Goal: Task Accomplishment & Management: Use online tool/utility

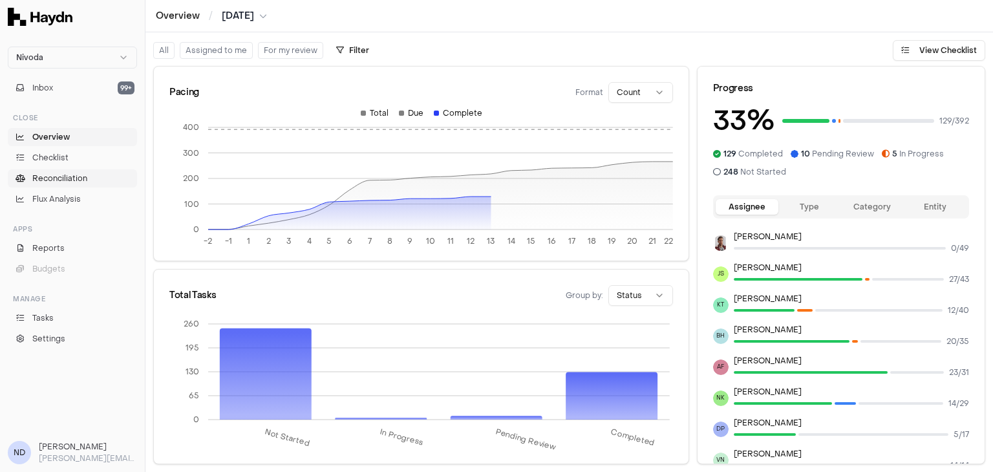
click at [70, 177] on span "Reconciliation" at bounding box center [59, 179] width 55 height 12
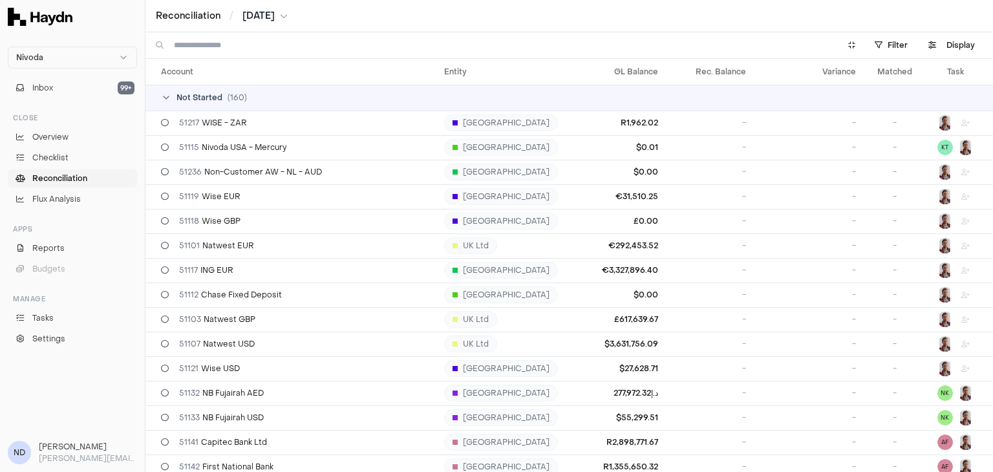
click at [262, 50] on input at bounding box center [499, 45] width 650 height 26
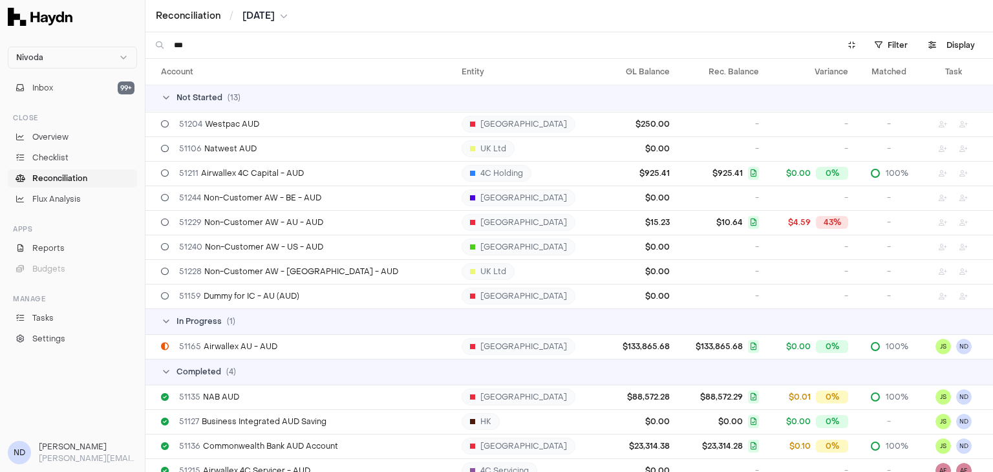
scroll to position [132, 0]
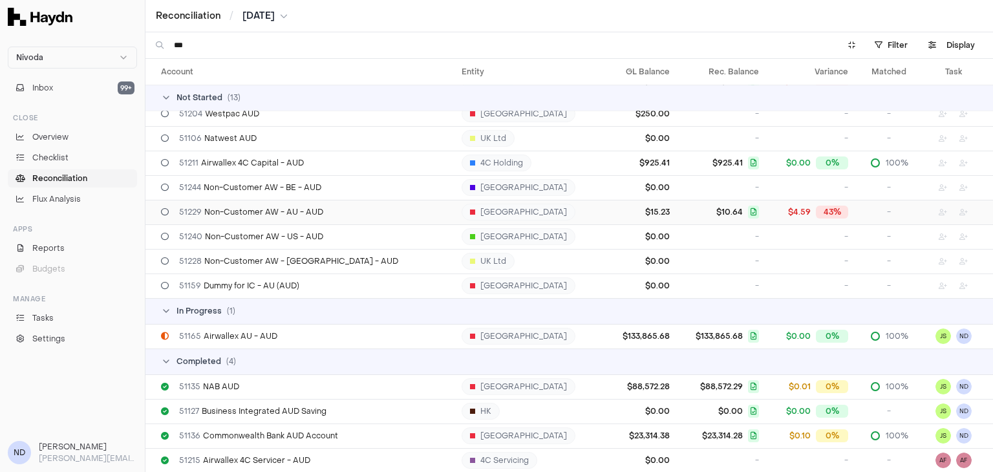
type input "***"
click at [238, 215] on span "51229 Non-Customer AW - AU - AUD" at bounding box center [251, 212] width 144 height 10
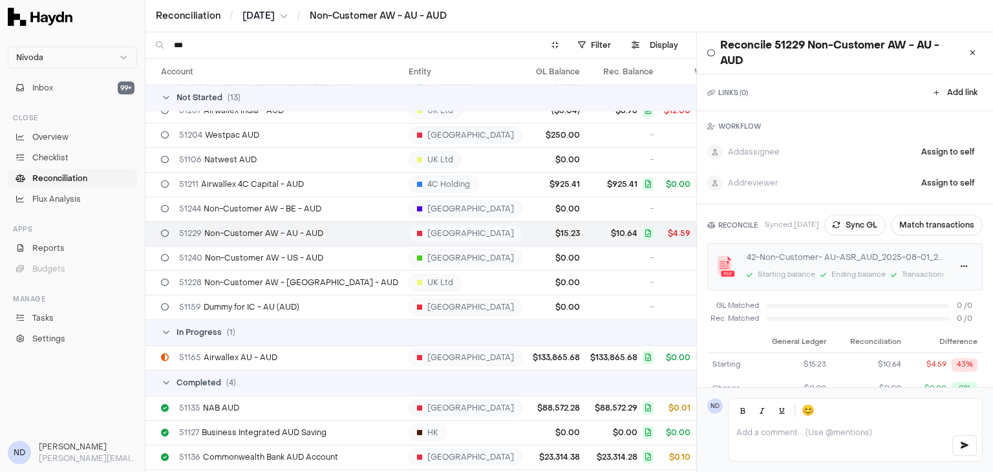
scroll to position [142, 0]
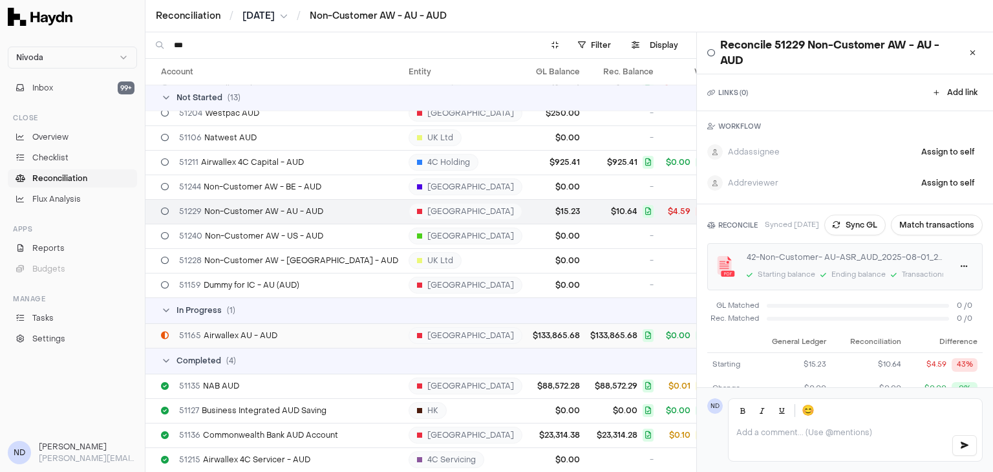
click at [365, 330] on div "51165 Airwallex AU - AUD" at bounding box center [279, 335] width 237 height 10
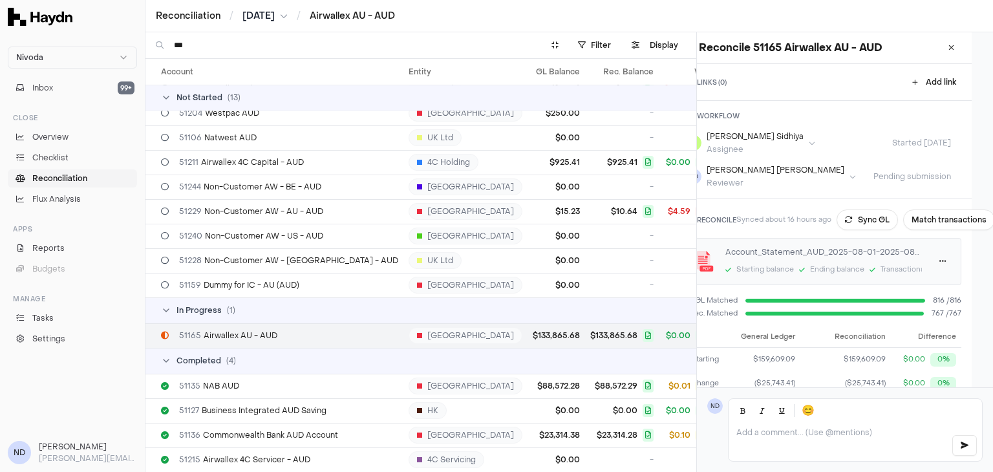
scroll to position [0, 31]
click at [922, 221] on button "Match transactions" at bounding box center [947, 220] width 92 height 21
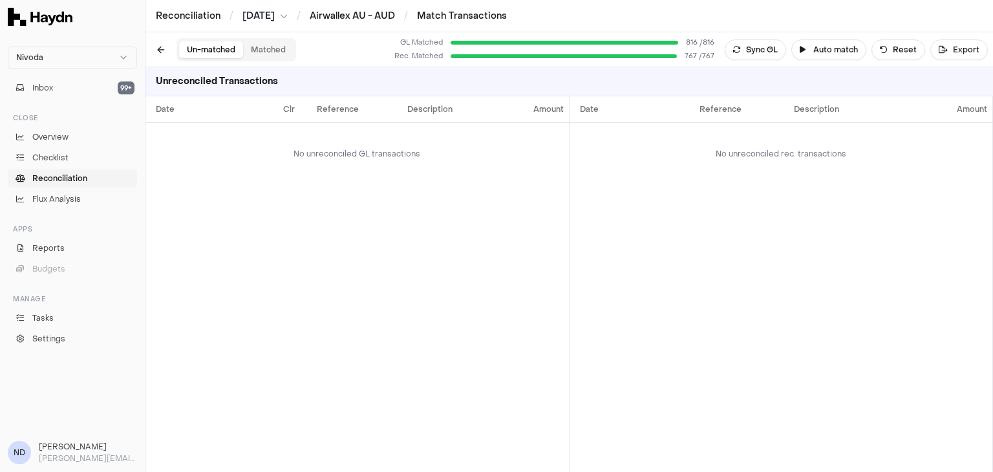
drag, startPoint x: 956, startPoint y: 55, endPoint x: 868, endPoint y: 242, distance: 206.9
click at [868, 242] on div "Un-matched Matched GL Matched 816 / 816 Rec. Matched 767 / 767 Sync GL Auto mat…" at bounding box center [569, 252] width 848 height 440
click at [267, 48] on button "Matched" at bounding box center [268, 49] width 50 height 17
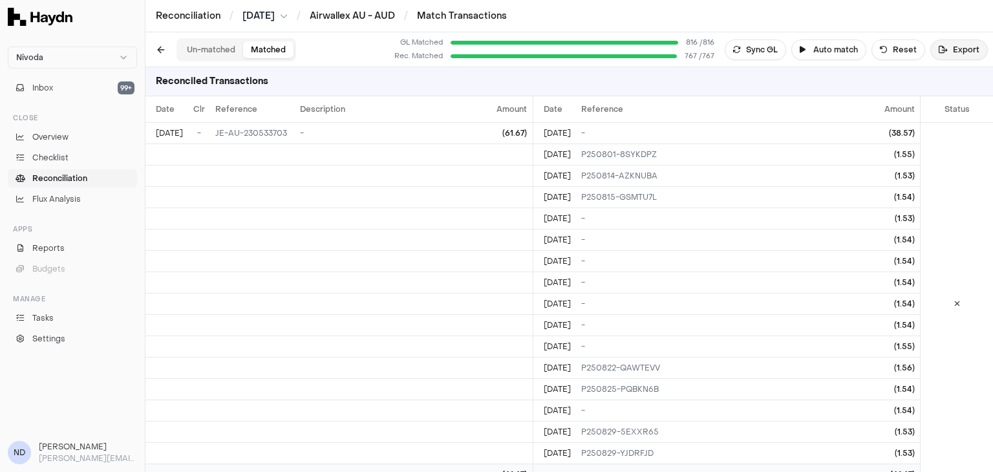
click at [949, 47] on button "Export" at bounding box center [960, 49] width 58 height 21
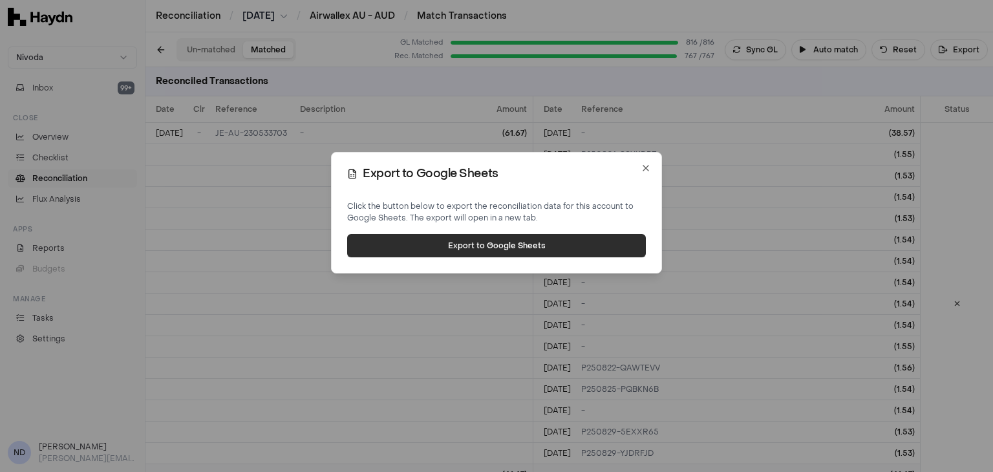
click at [542, 241] on button "Export to Google Sheets" at bounding box center [496, 245] width 299 height 23
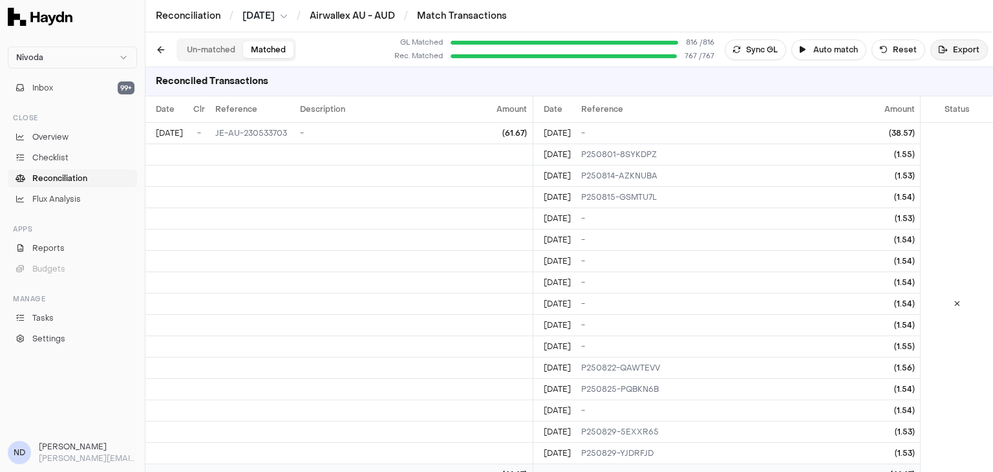
click at [962, 59] on button "Export" at bounding box center [960, 49] width 58 height 21
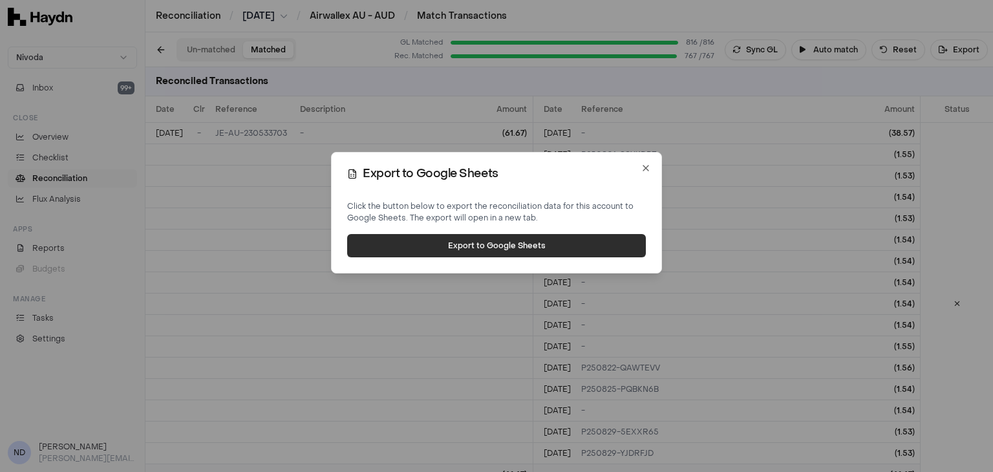
click at [566, 245] on button "Export to Google Sheets" at bounding box center [496, 245] width 299 height 23
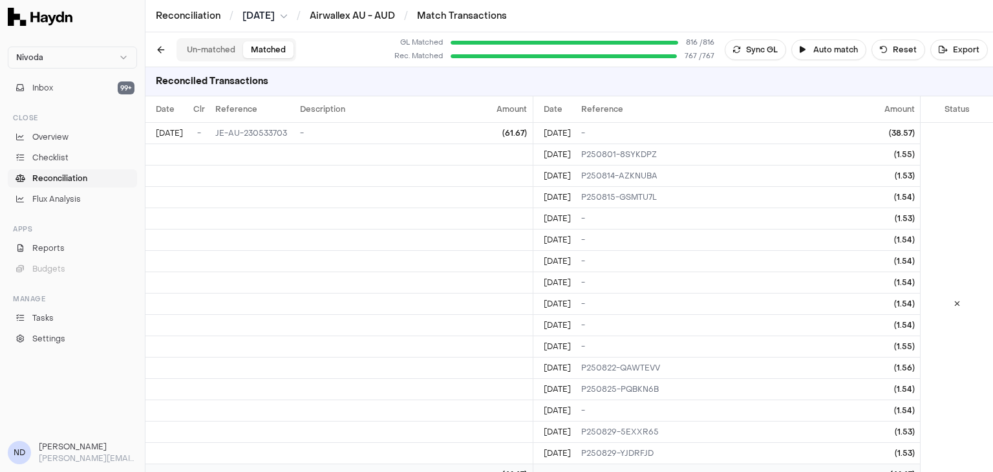
click at [267, 17] on span "[DATE]" at bounding box center [258, 16] width 32 height 13
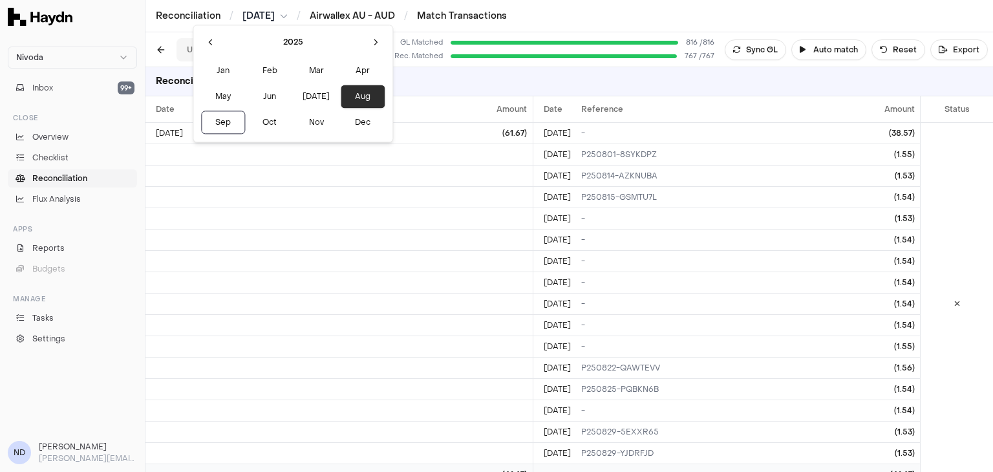
click at [341, 100] on button "Aug" at bounding box center [363, 96] width 44 height 23
click at [341, 94] on button "Aug" at bounding box center [363, 96] width 44 height 23
click at [67, 170] on html "Nivoda Inbox 99+ Close Overview Checklist Reconciliation Flux Analysis Apps Rep…" at bounding box center [496, 236] width 993 height 472
click at [44, 191] on html "Nivoda Inbox 99+ Close Overview Checklist Reconciliation Flux Analysis Apps Rep…" at bounding box center [496, 236] width 993 height 472
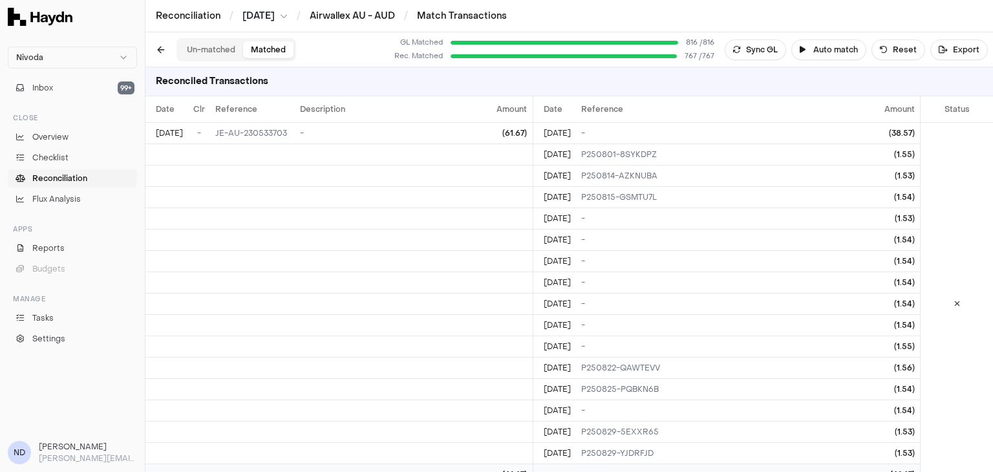
click at [288, 16] on button "[DATE]" at bounding box center [264, 16] width 45 height 13
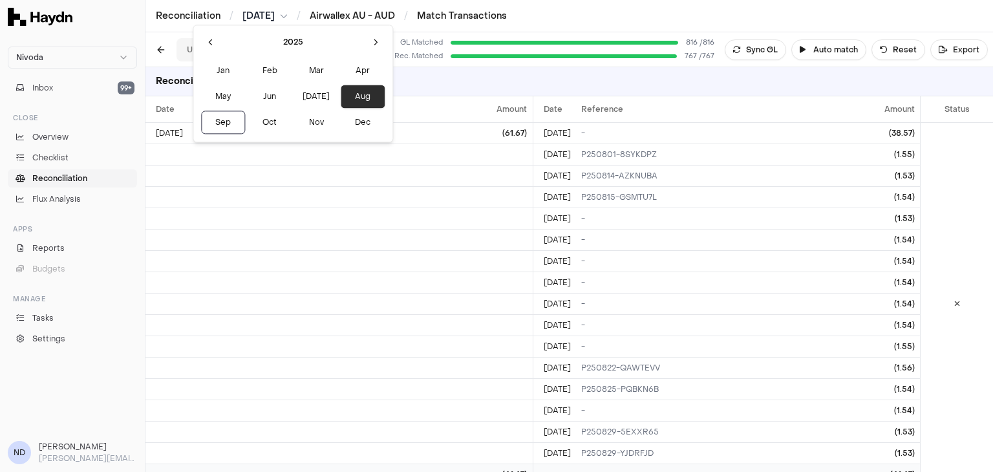
click at [341, 100] on button "Aug" at bounding box center [363, 96] width 44 height 23
click at [349, 13] on html "Nivoda Inbox 99+ Close Overview Checklist Reconciliation Flux Analysis Apps Rep…" at bounding box center [496, 236] width 993 height 472
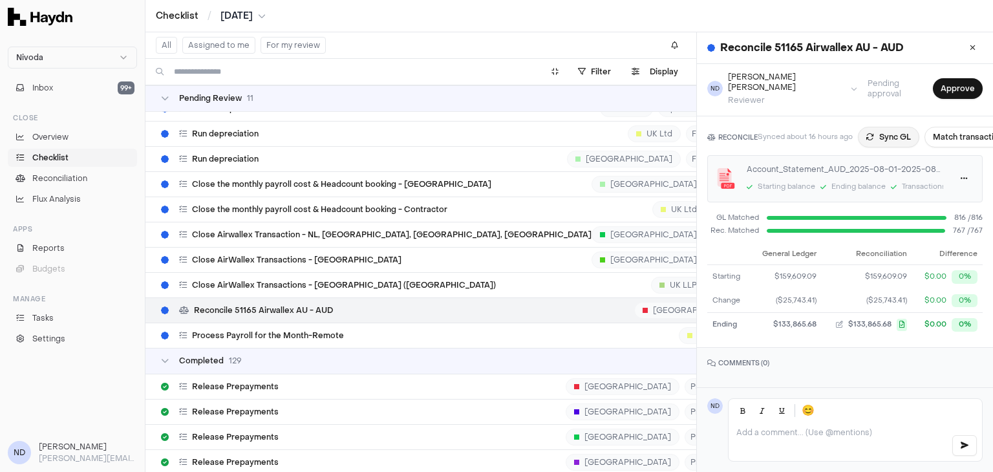
scroll to position [6450, 0]
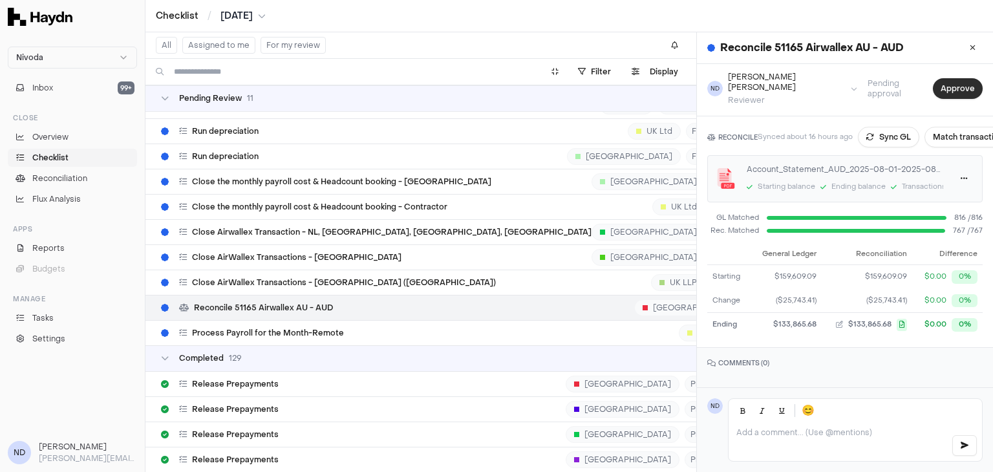
click at [945, 78] on button "Approve" at bounding box center [958, 88] width 50 height 21
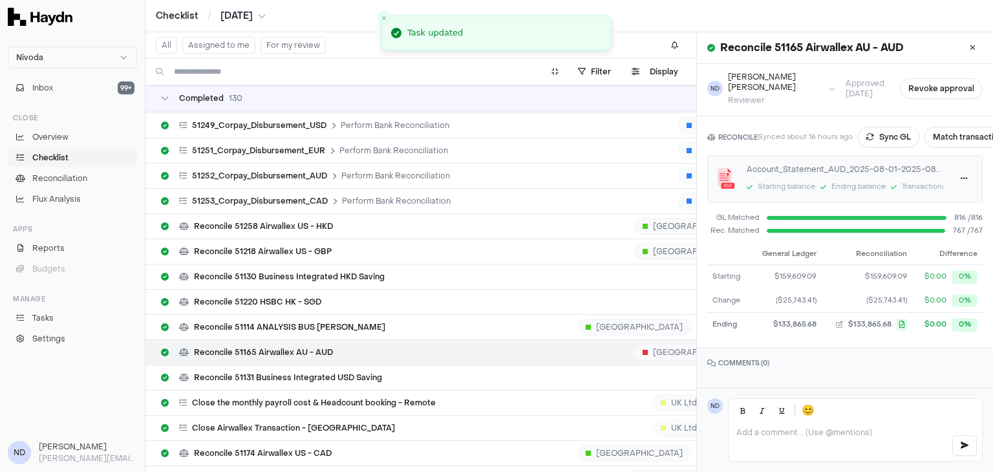
scroll to position [9236, 0]
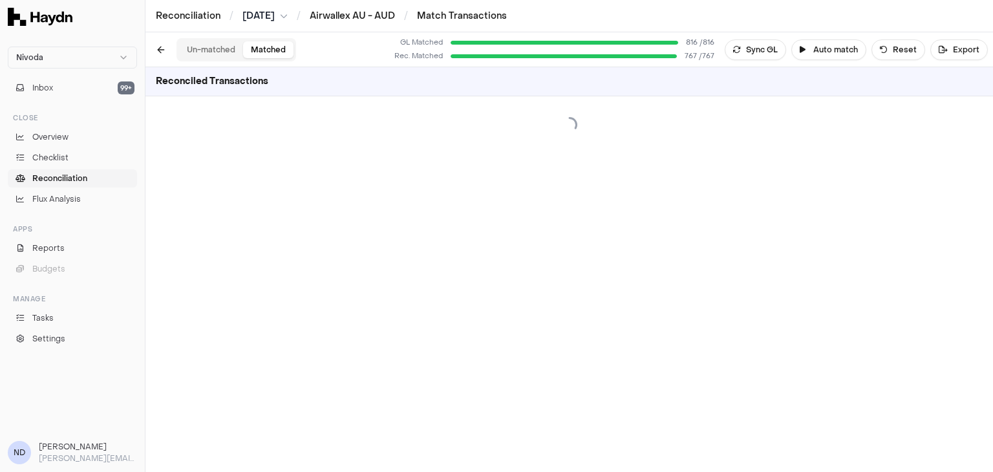
click at [67, 181] on span "Reconciliation" at bounding box center [59, 179] width 55 height 12
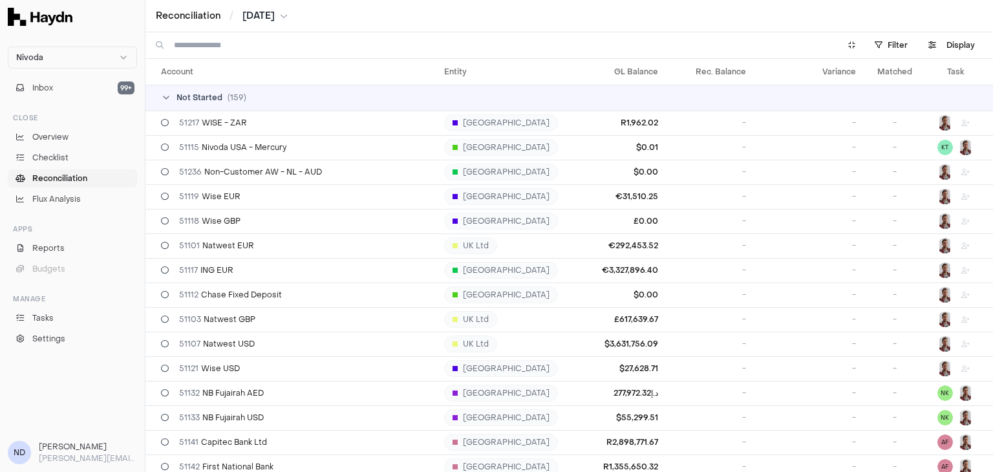
click at [242, 47] on input at bounding box center [499, 45] width 650 height 26
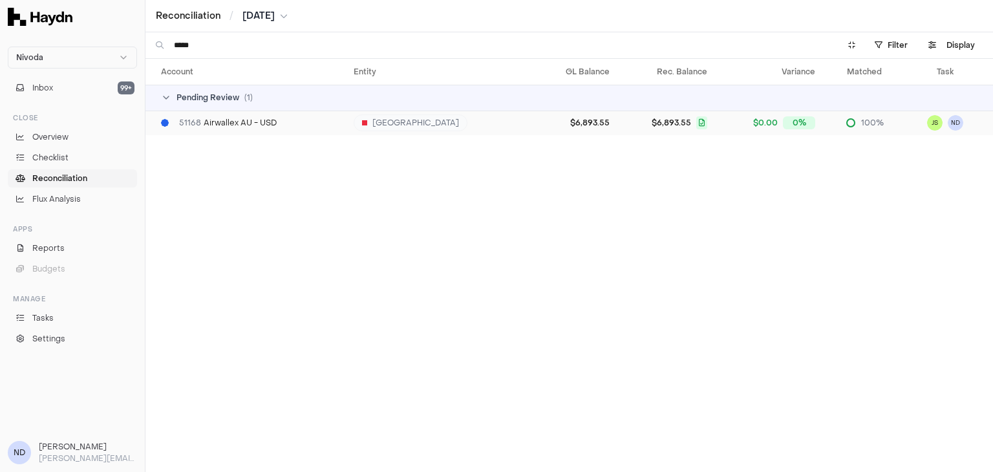
type input "*****"
click at [268, 134] on td "51168 Airwallex AU - USD" at bounding box center [246, 123] width 203 height 25
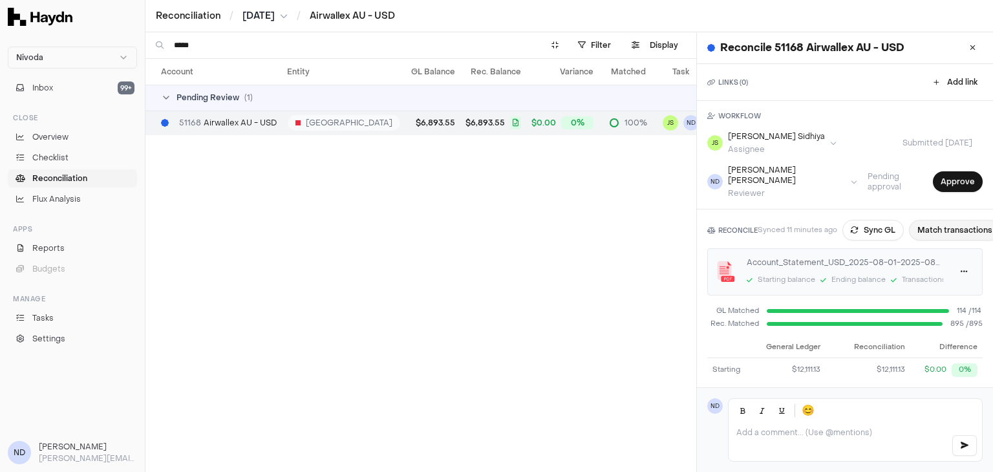
click at [940, 224] on button "Match transactions" at bounding box center [955, 230] width 92 height 21
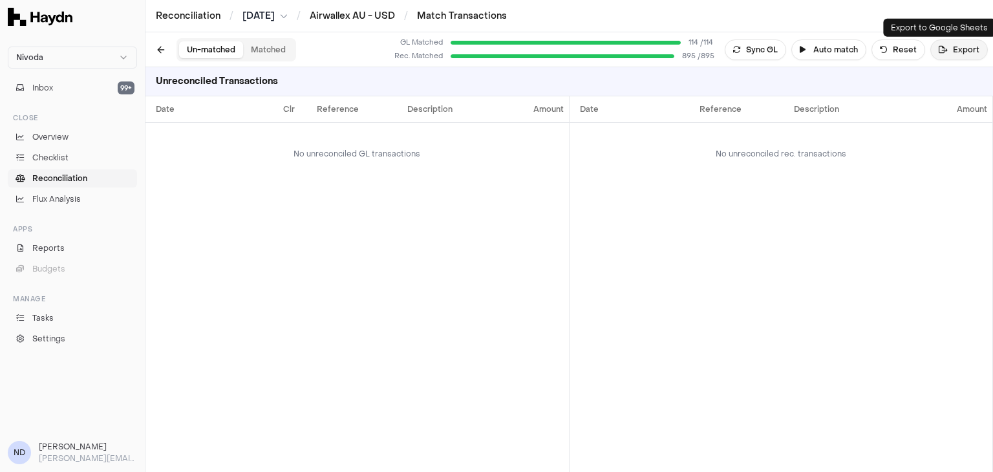
click at [958, 50] on button "Export" at bounding box center [960, 49] width 58 height 21
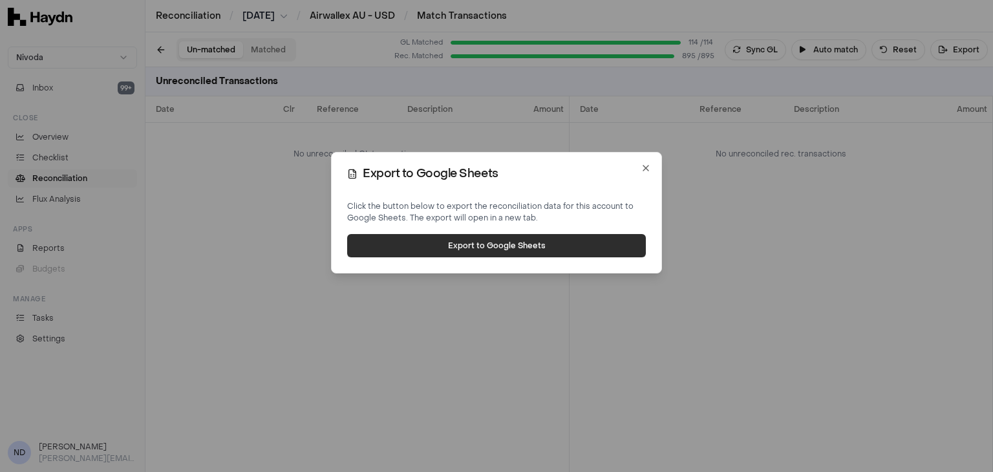
click at [525, 248] on button "Export to Google Sheets" at bounding box center [496, 245] width 299 height 23
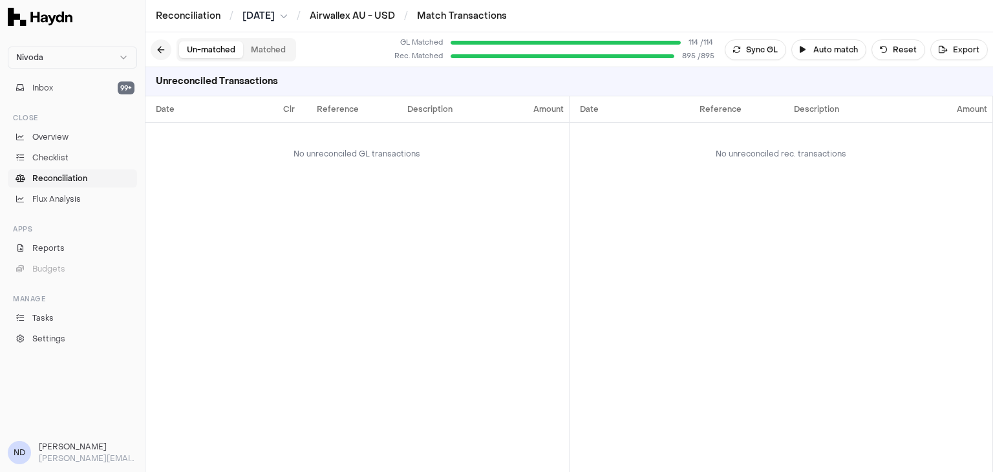
click at [163, 44] on button at bounding box center [161, 49] width 21 height 21
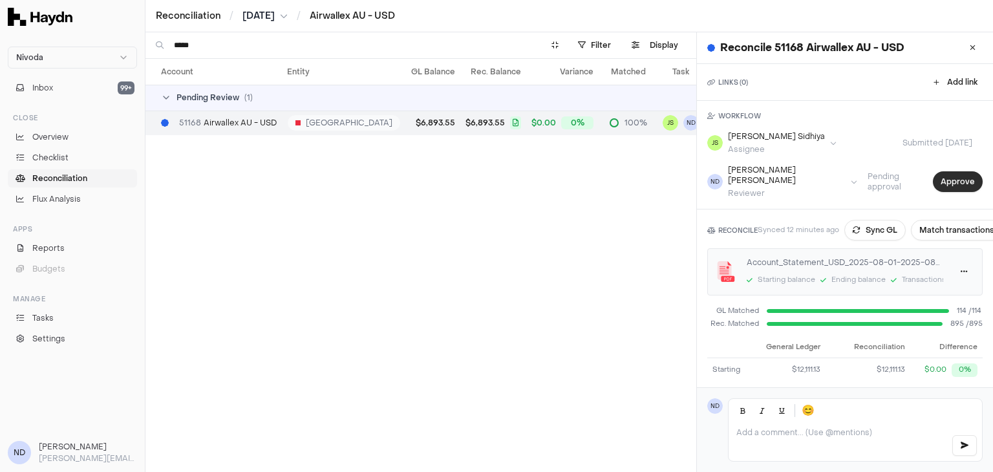
click at [949, 173] on button "Approve" at bounding box center [958, 181] width 50 height 21
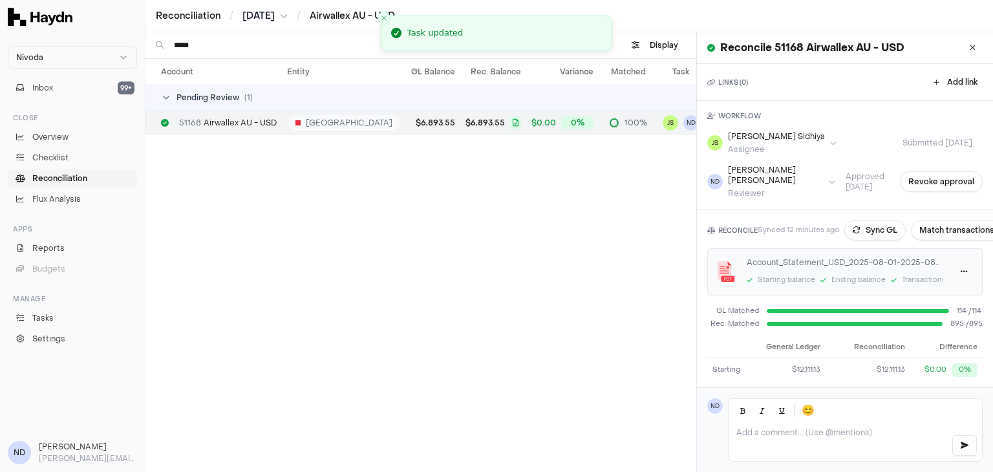
scroll to position [93, 0]
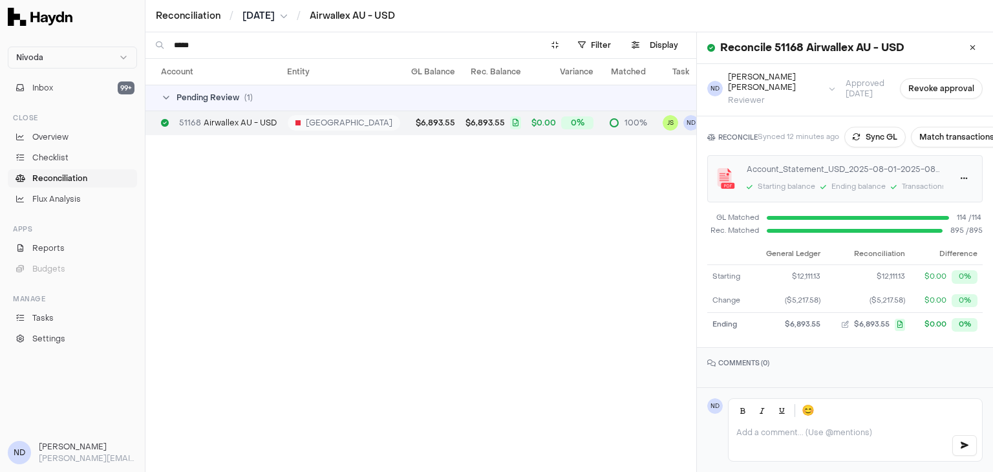
click at [78, 177] on span "Reconciliation" at bounding box center [59, 179] width 55 height 12
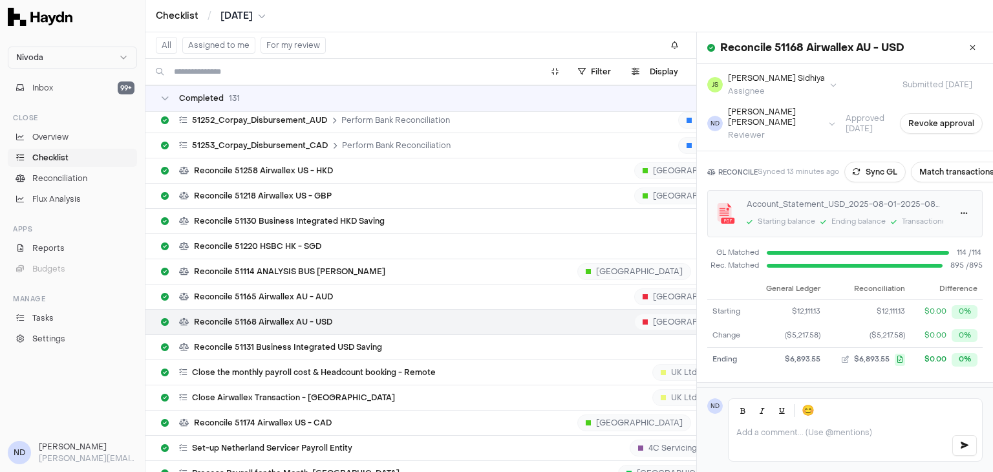
scroll to position [59, 0]
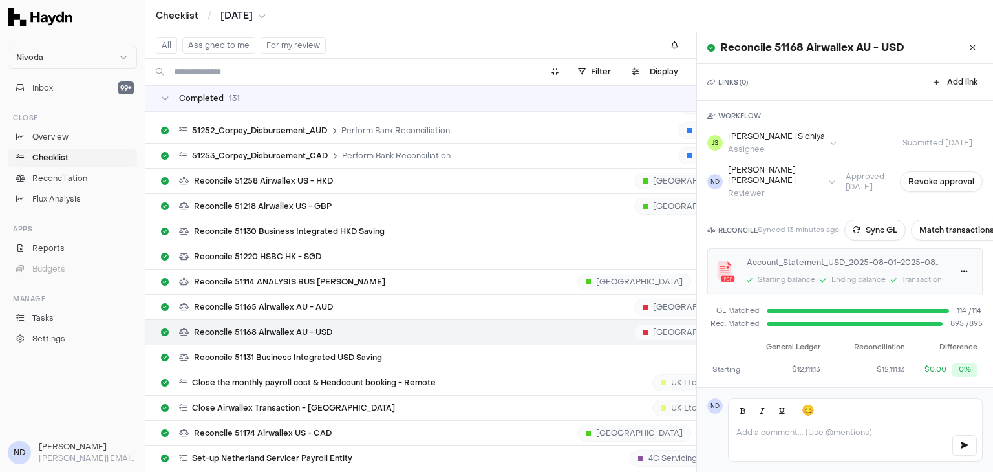
scroll to position [9236, 0]
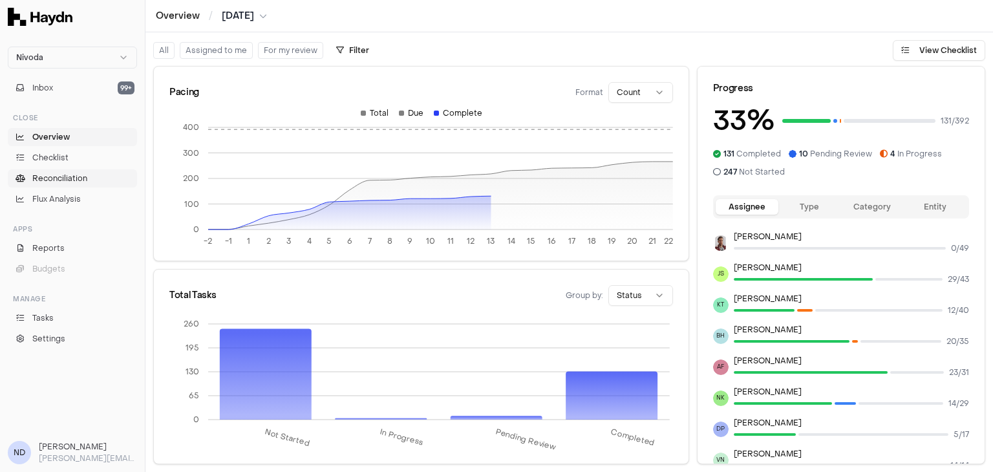
click at [63, 173] on span "Reconciliation" at bounding box center [59, 179] width 55 height 12
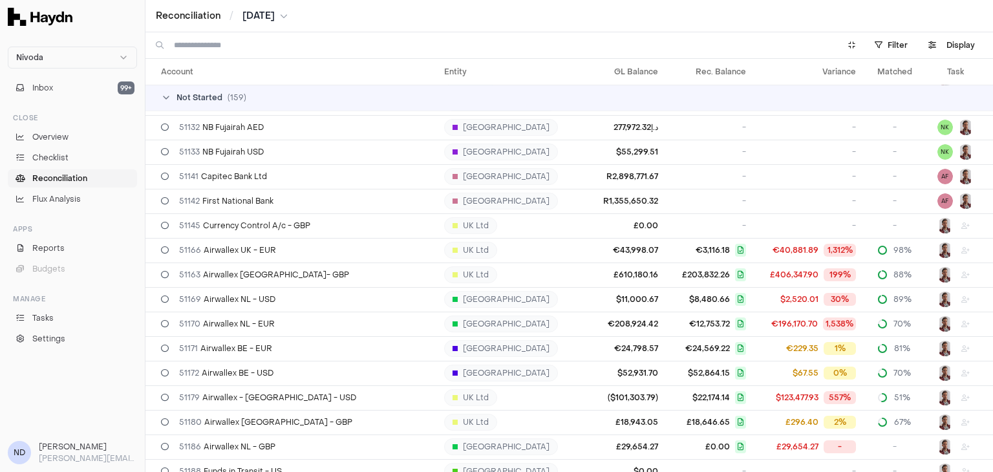
scroll to position [285, 0]
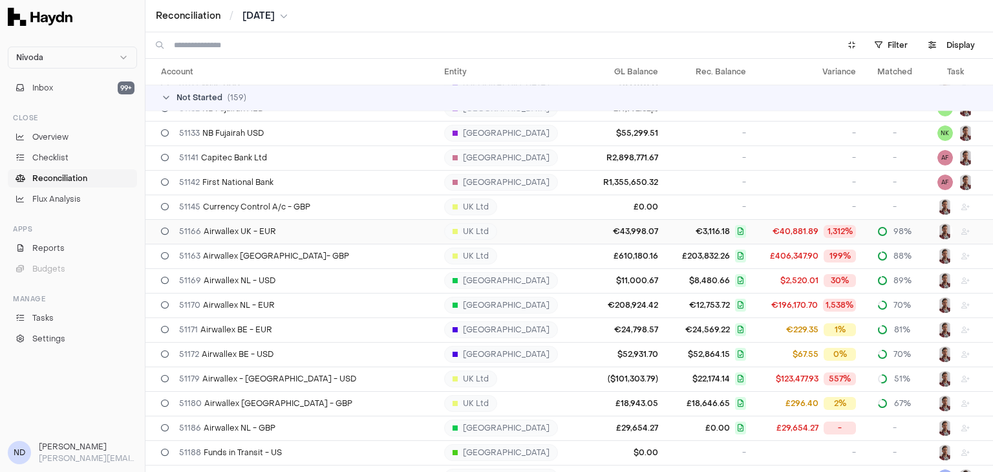
click at [296, 239] on td "51166 Airwallex UK - EUR" at bounding box center [292, 231] width 294 height 25
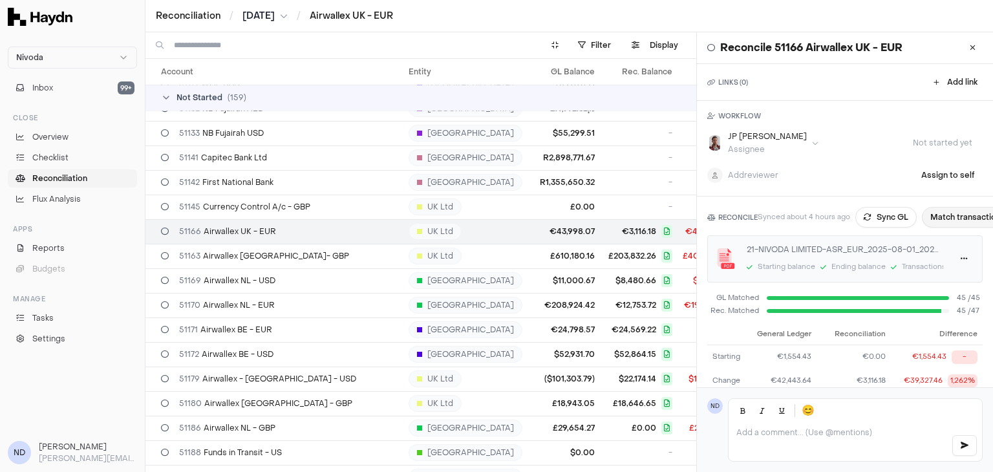
click at [944, 220] on button "Match transactions" at bounding box center [968, 217] width 92 height 21
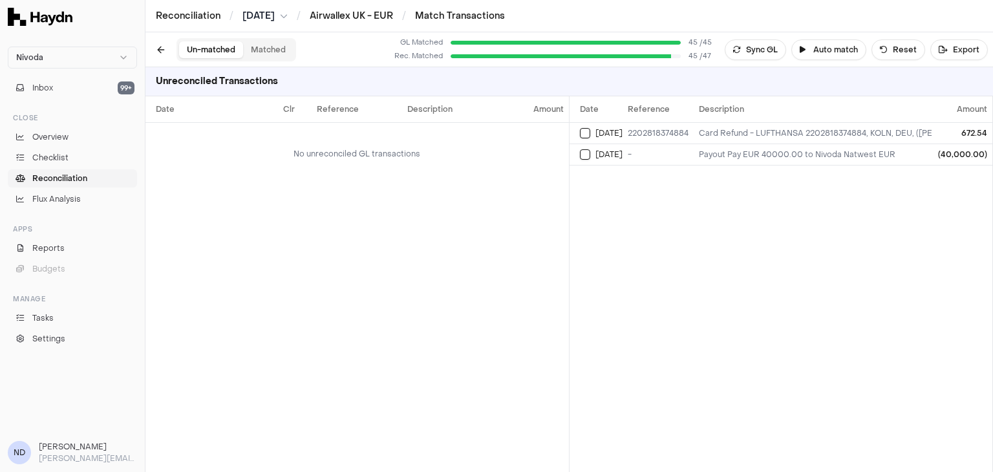
click at [264, 50] on button "Matched" at bounding box center [268, 49] width 50 height 17
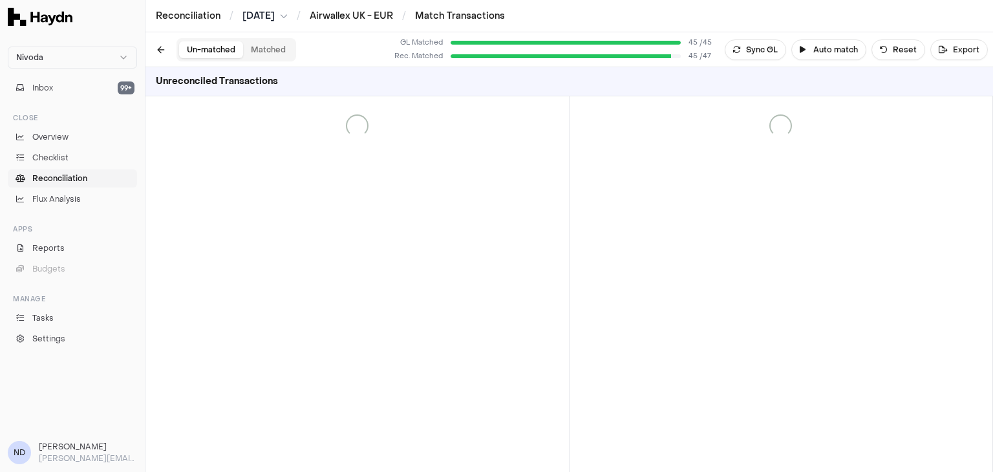
click at [220, 50] on button "Un-matched" at bounding box center [211, 49] width 64 height 17
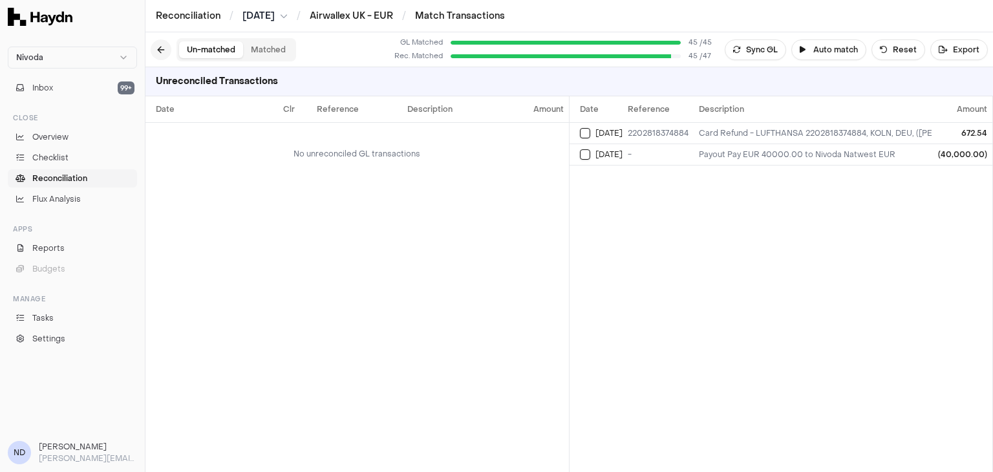
click at [163, 54] on button at bounding box center [161, 49] width 21 height 21
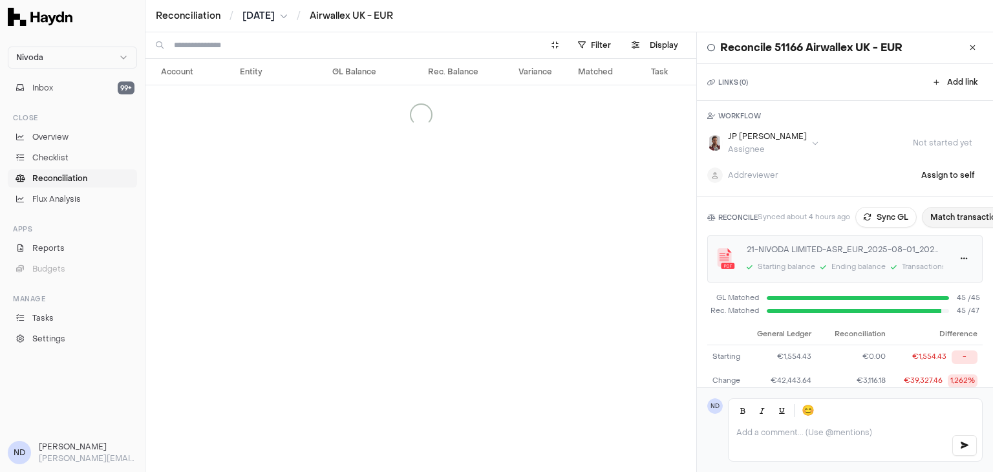
click at [967, 217] on button "Match transactions" at bounding box center [968, 217] width 92 height 21
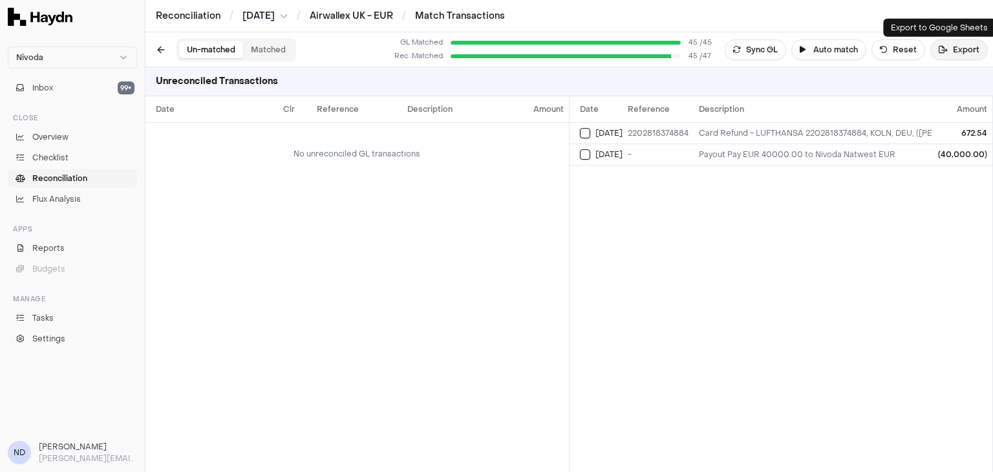
click at [949, 55] on button "Export" at bounding box center [960, 49] width 58 height 21
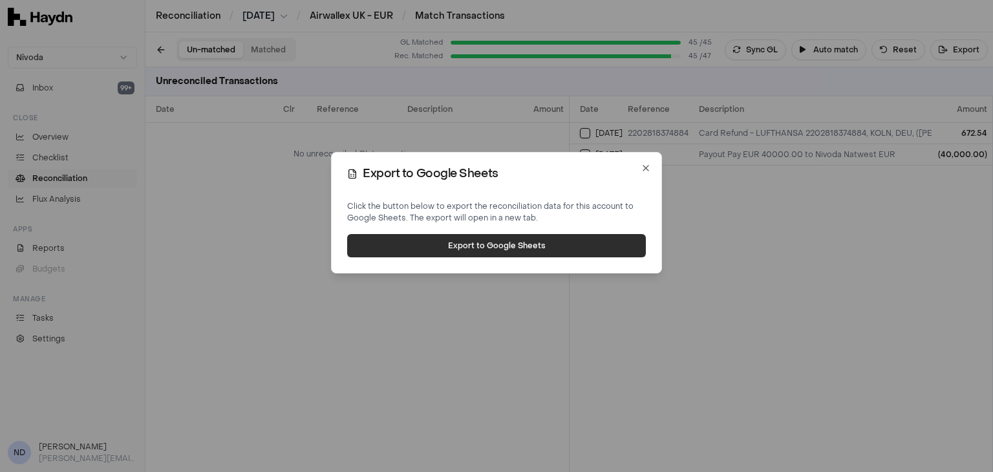
click at [452, 248] on button "Export to Google Sheets" at bounding box center [496, 245] width 299 height 23
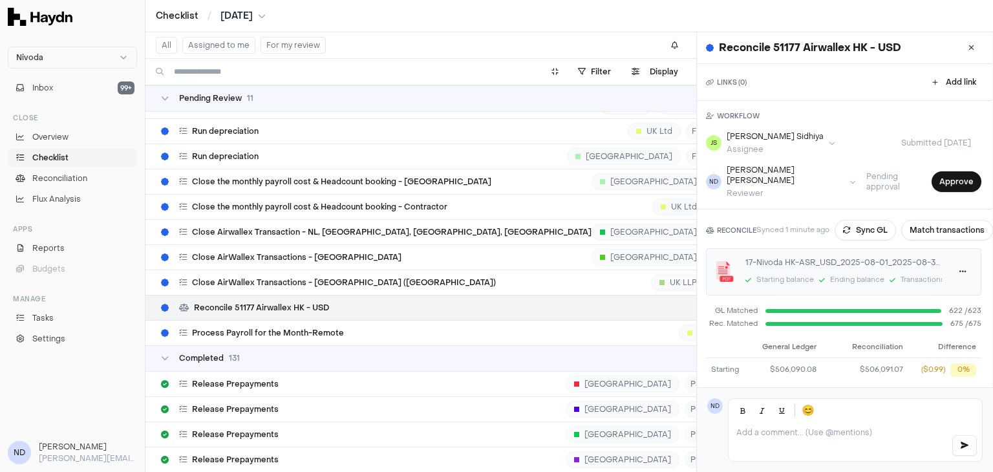
scroll to position [0, 8]
click at [934, 179] on button "Approve" at bounding box center [957, 181] width 50 height 21
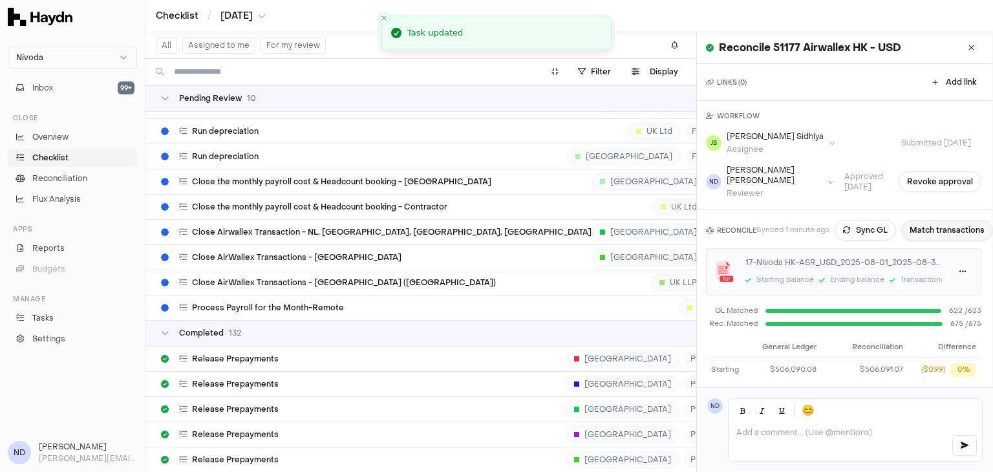
scroll to position [6878, 0]
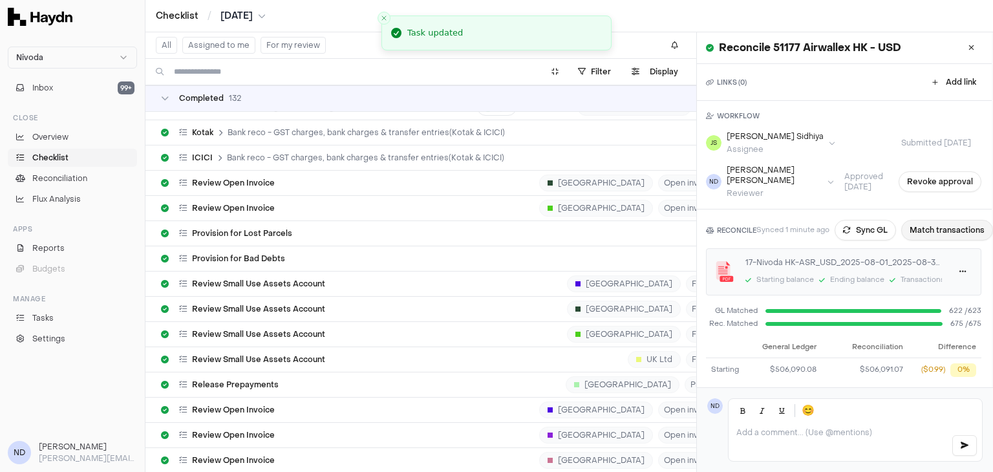
click at [927, 220] on button "Match transactions" at bounding box center [947, 230] width 92 height 21
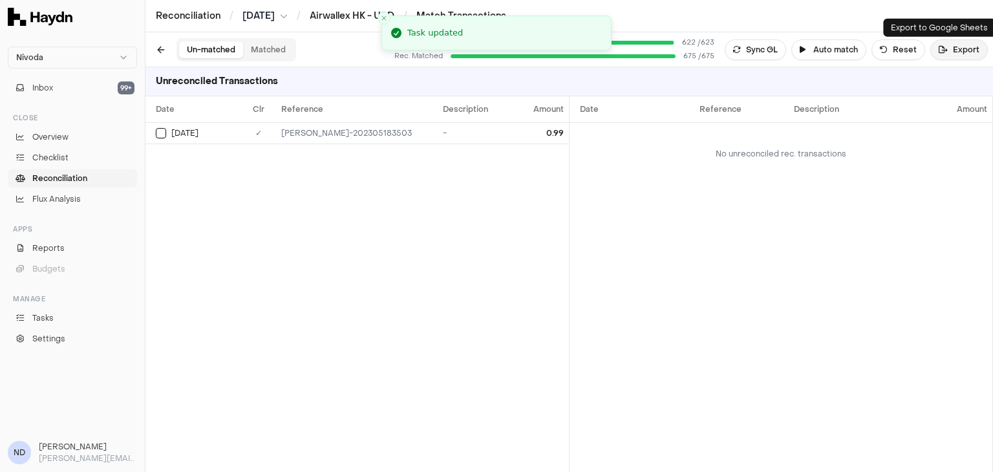
click at [955, 45] on button "Export" at bounding box center [960, 49] width 58 height 21
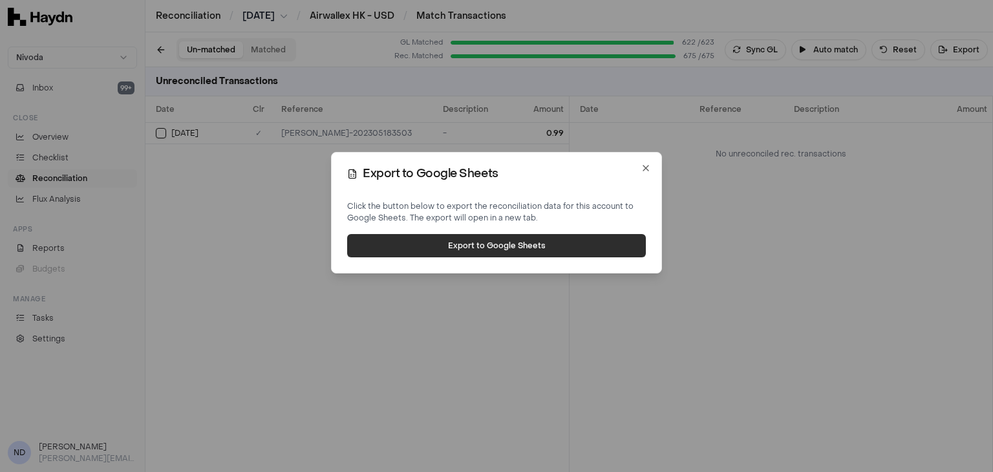
click at [572, 242] on button "Export to Google Sheets" at bounding box center [496, 245] width 299 height 23
